Goal: Find specific page/section: Find specific page/section

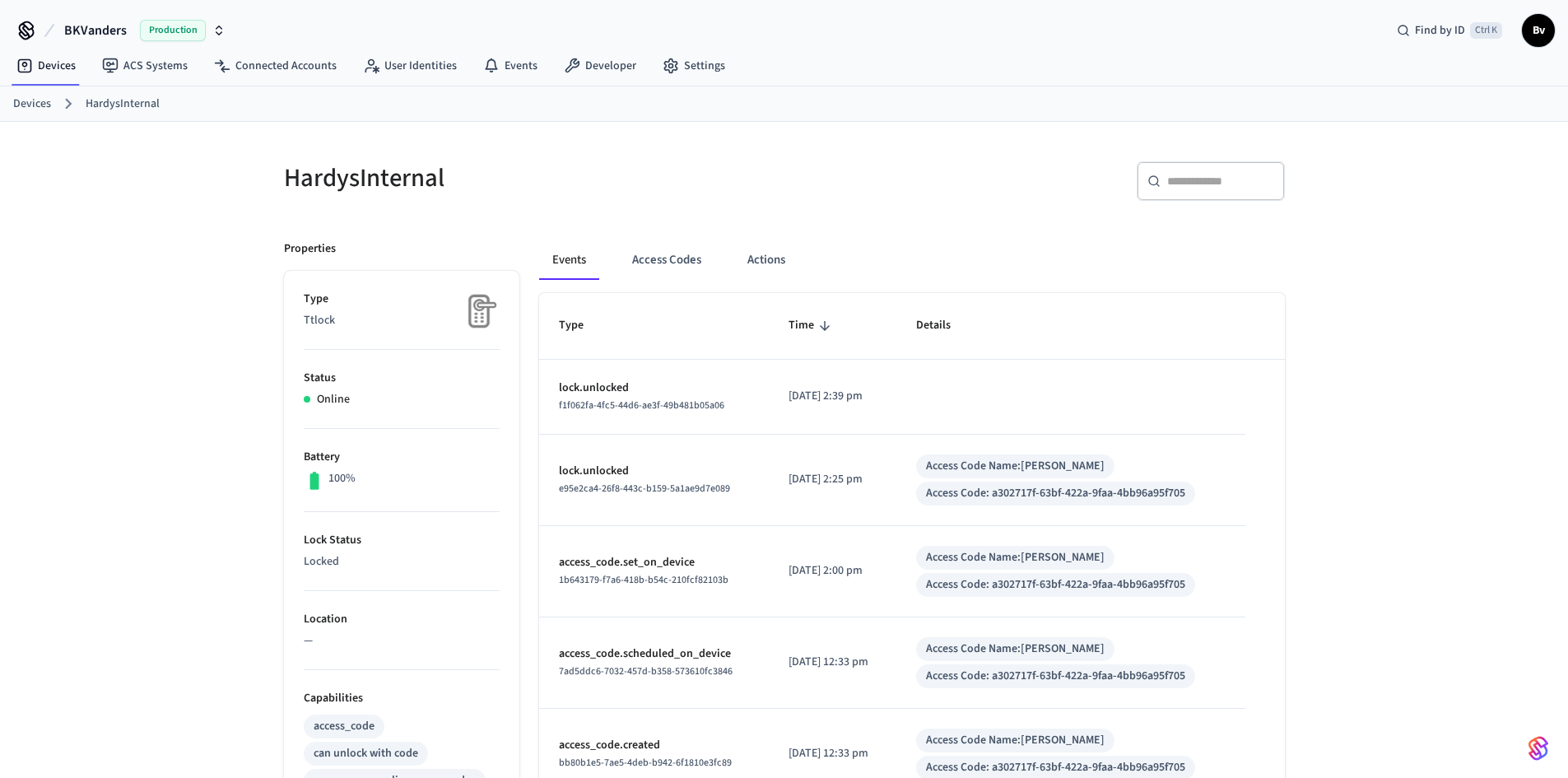
click at [39, 99] on link "Devices" at bounding box center [31, 104] width 38 height 18
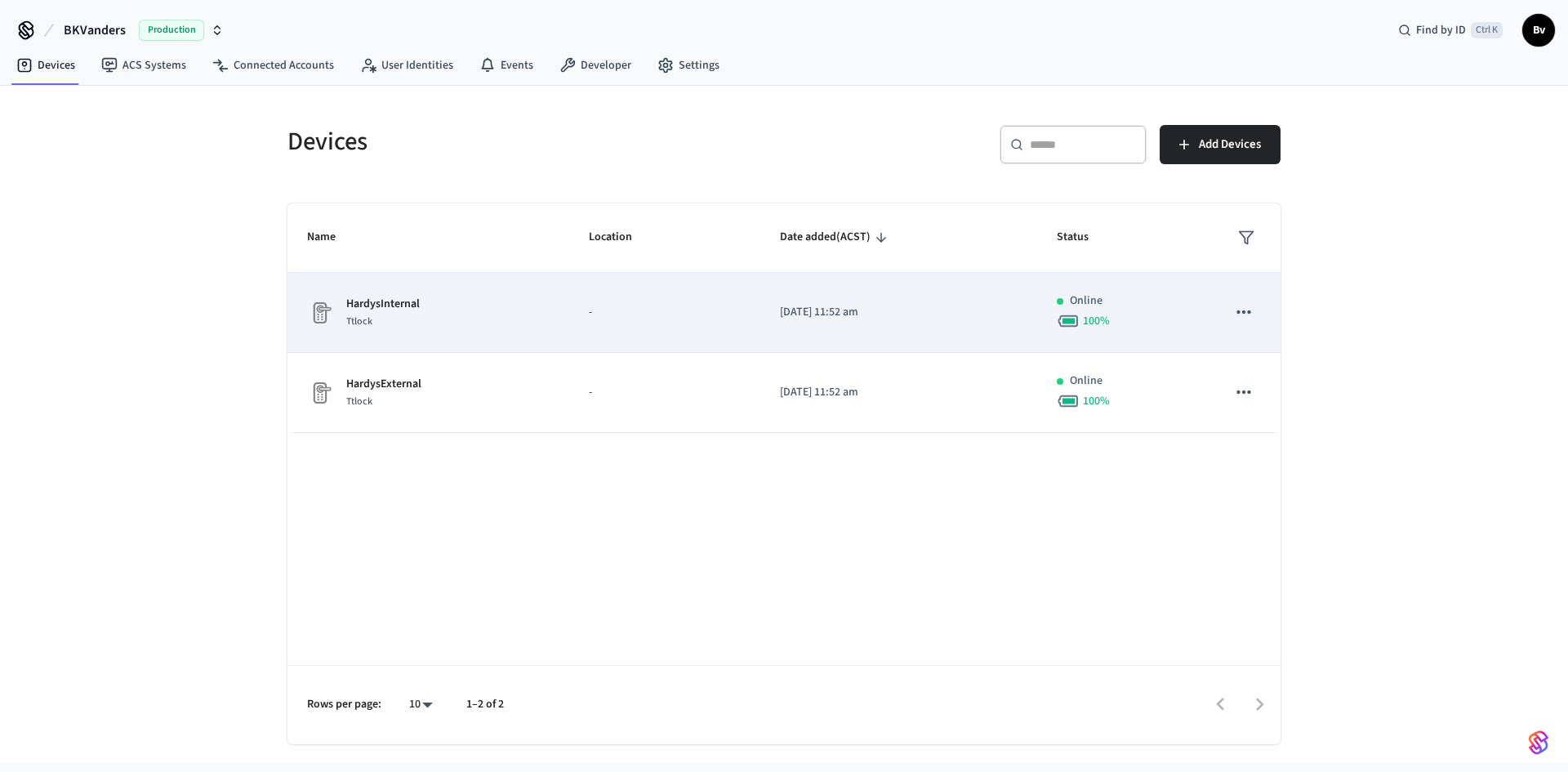
click at [380, 306] on p "HardysInternal" at bounding box center [383, 304] width 73 height 17
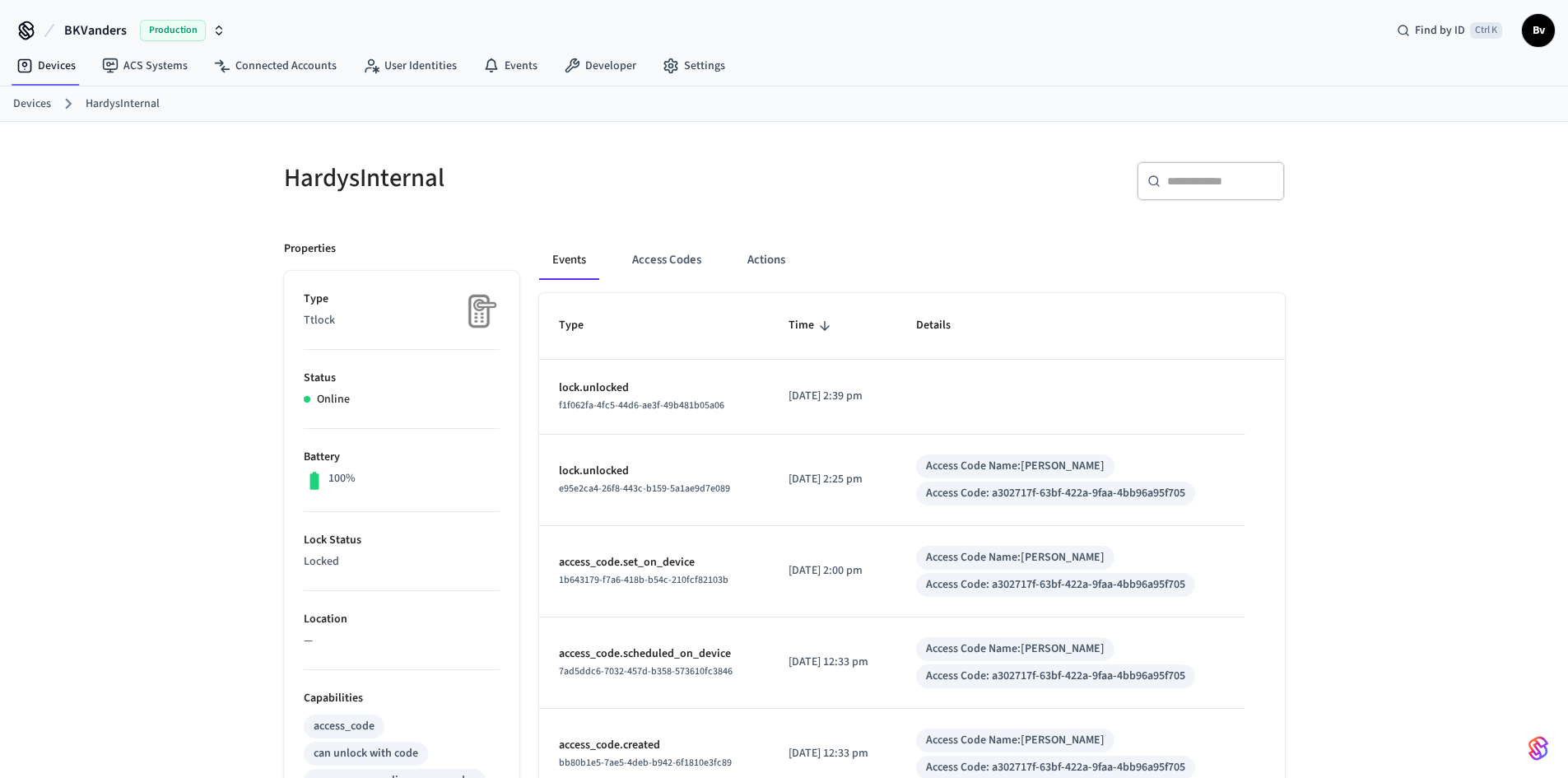
click at [38, 103] on link "Devices" at bounding box center [31, 104] width 38 height 18
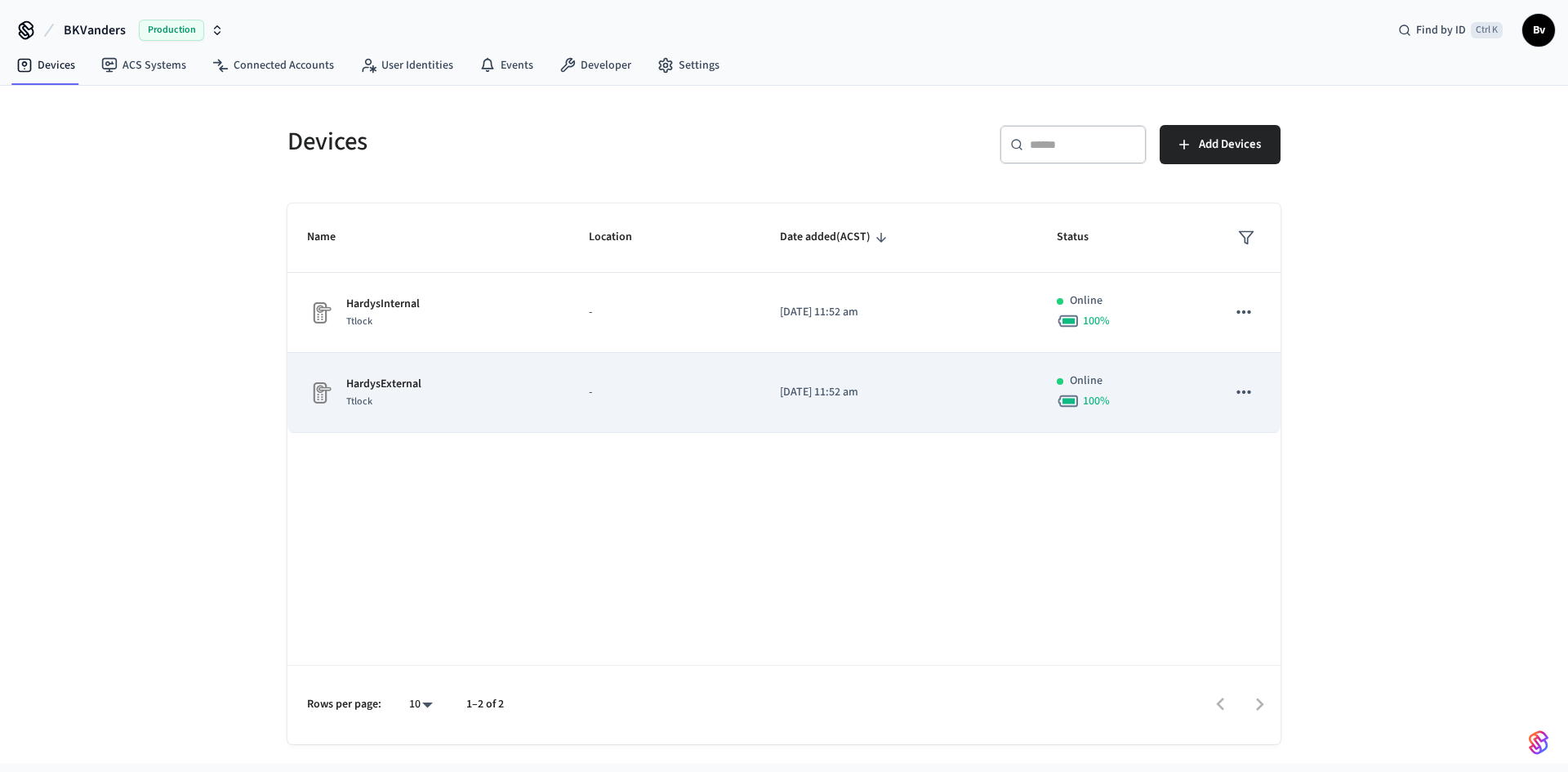
click at [369, 383] on p "HardysExternal" at bounding box center [384, 384] width 75 height 17
